Goal: Task Accomplishment & Management: Manage account settings

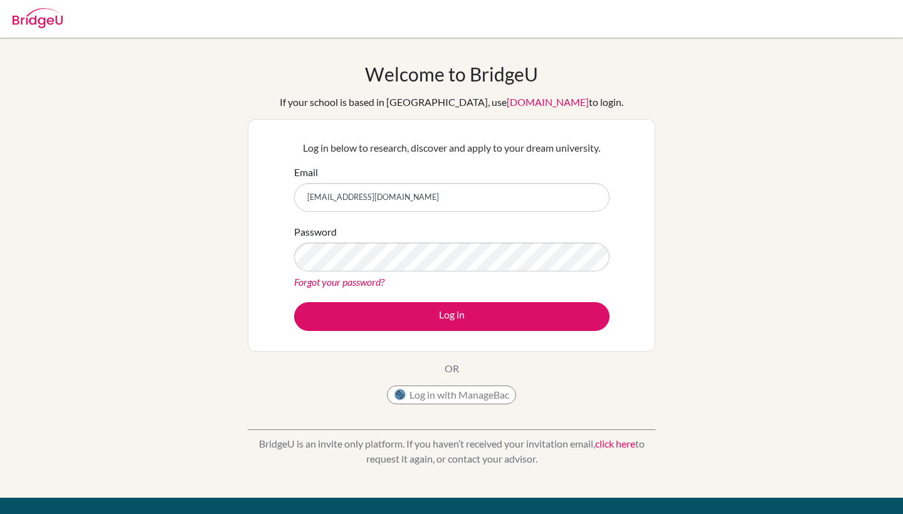
type input "[EMAIL_ADDRESS][DOMAIN_NAME]"
click at [452, 316] on button "Log in" at bounding box center [451, 316] width 315 height 29
click at [53, 21] on img at bounding box center [38, 18] width 50 height 20
